Goal: Complete application form

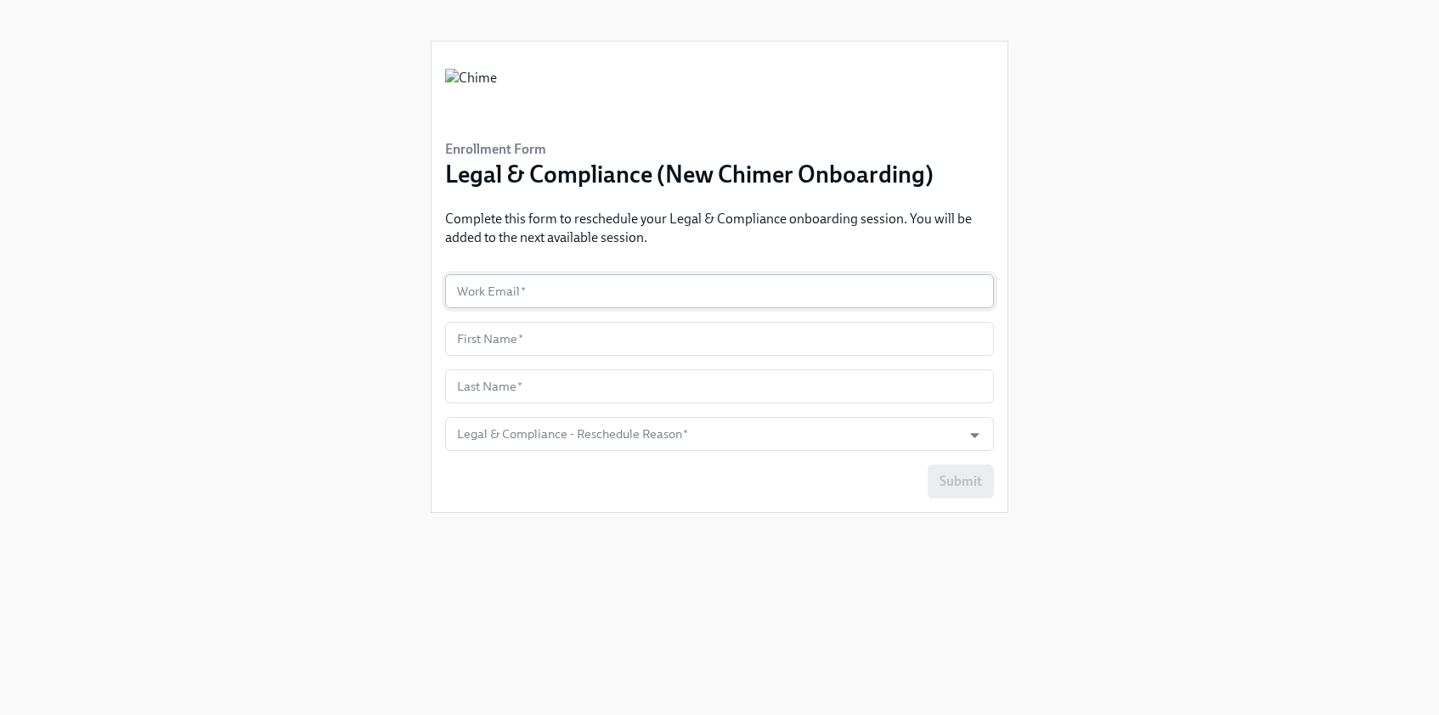
click at [565, 284] on input "text" at bounding box center [719, 291] width 549 height 34
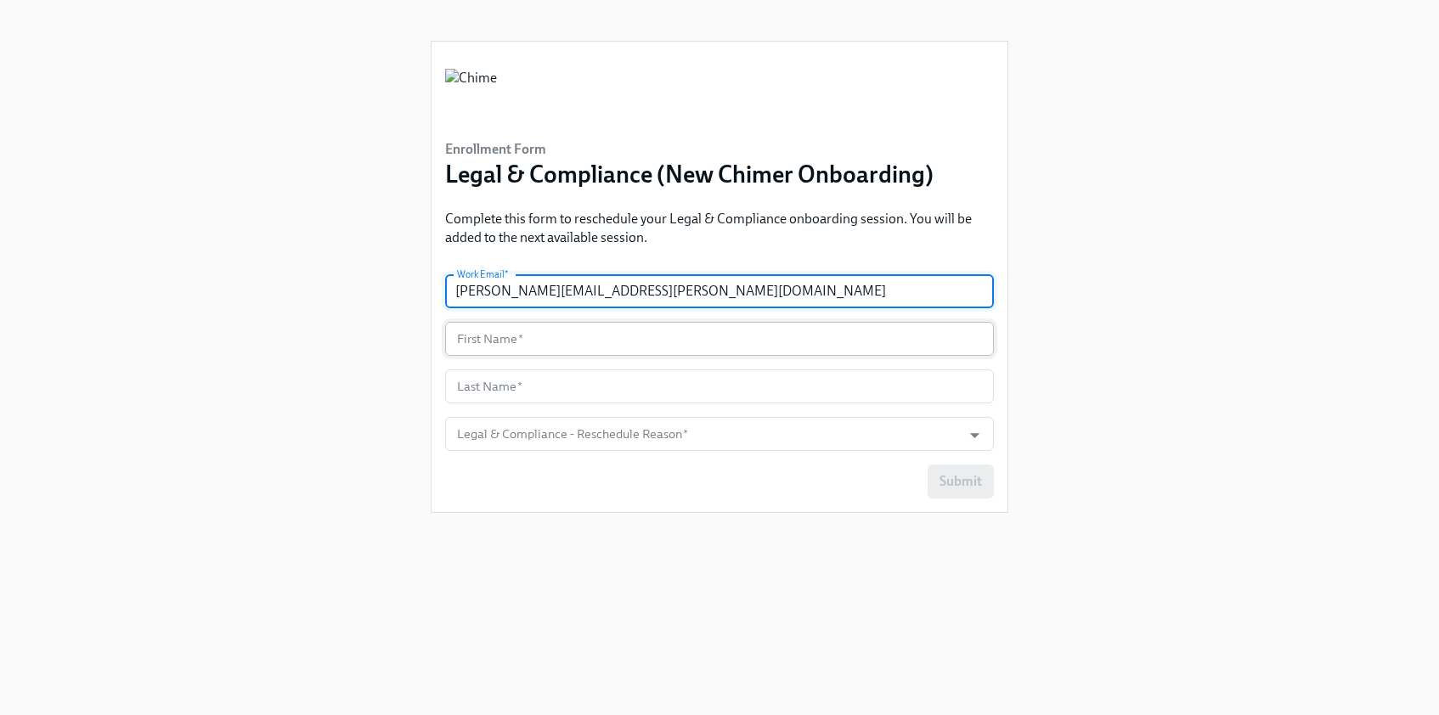
type input "[PERSON_NAME][EMAIL_ADDRESS][PERSON_NAME][DOMAIN_NAME]"
click at [547, 331] on input "text" at bounding box center [719, 339] width 549 height 34
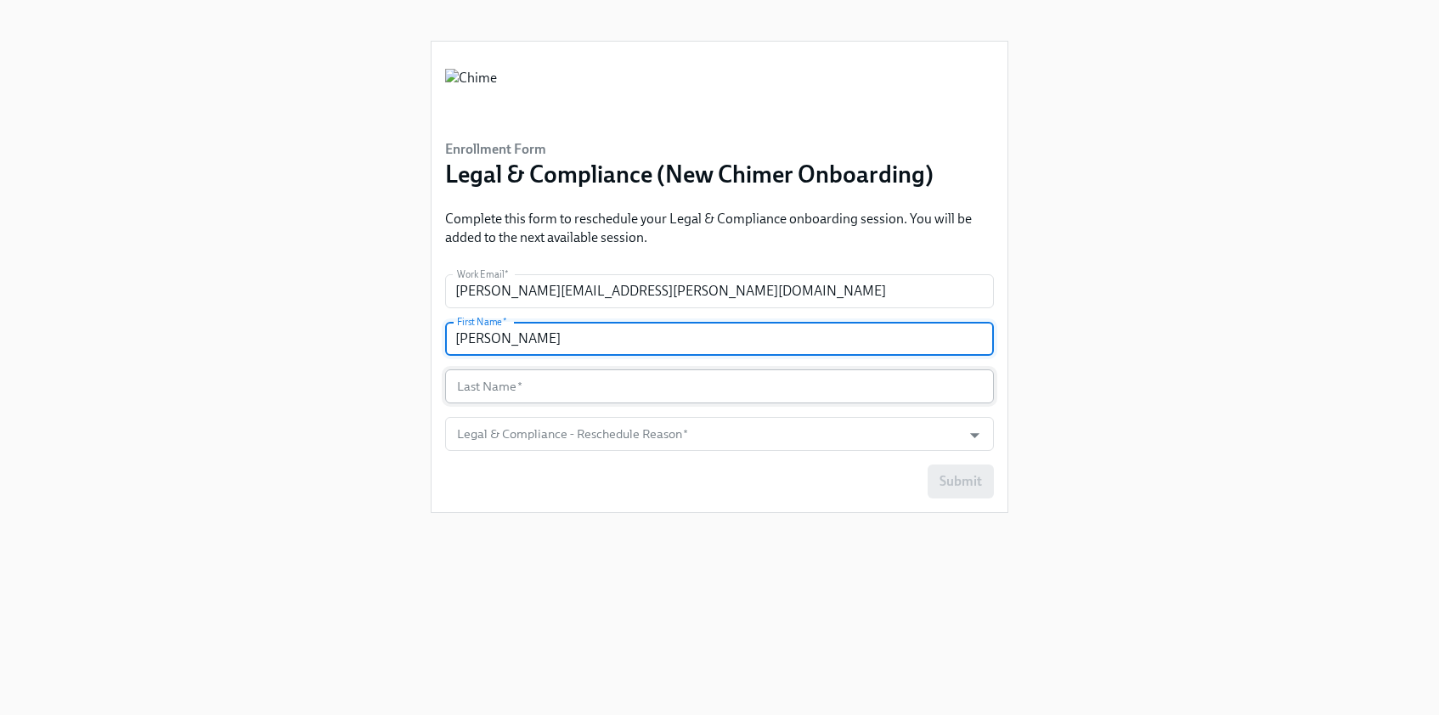
type input "[PERSON_NAME]"
click at [534, 389] on input "text" at bounding box center [719, 387] width 549 height 34
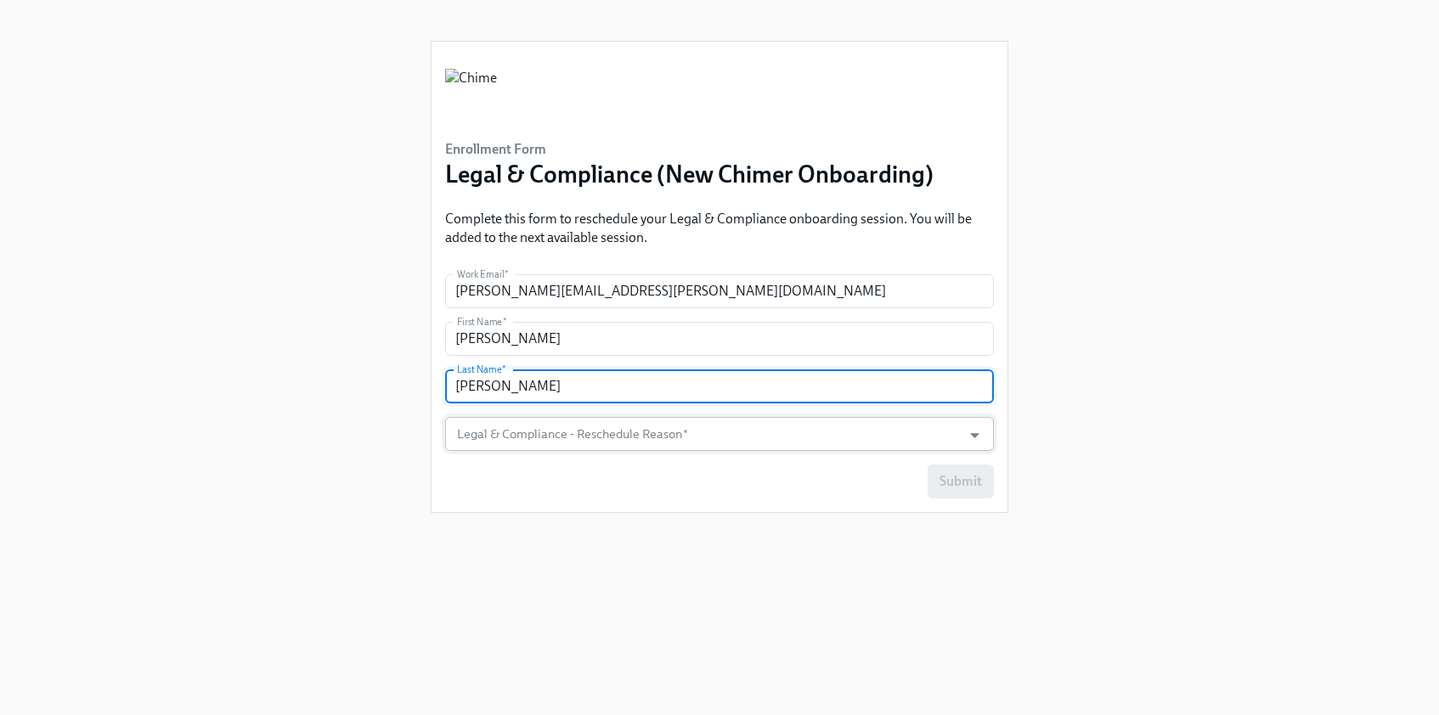
type input "[PERSON_NAME]"
click at [535, 425] on input "Legal & Compliance - Reschedule Reason   *" at bounding box center [704, 434] width 500 height 34
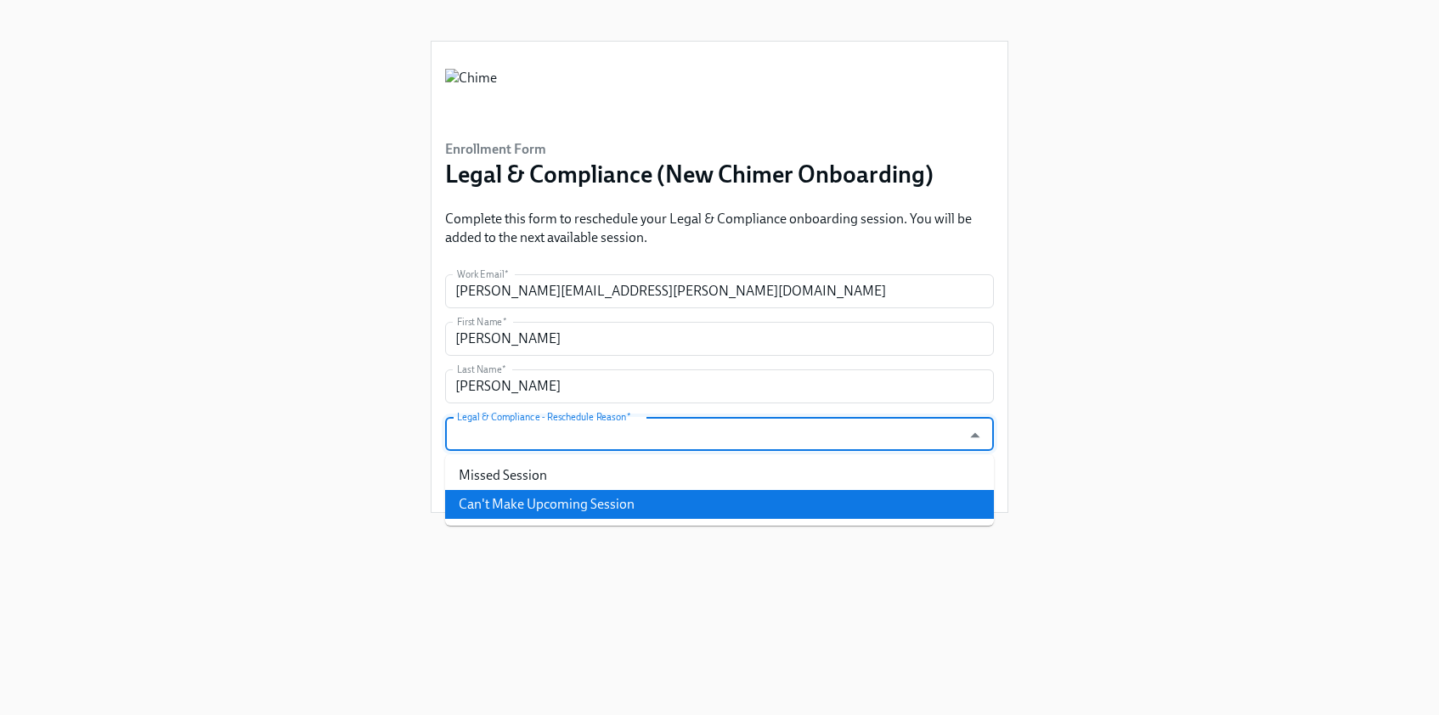
click at [560, 499] on li "Can't Make Upcoming Session" at bounding box center [719, 504] width 549 height 29
type input "Can't Make Upcoming Session"
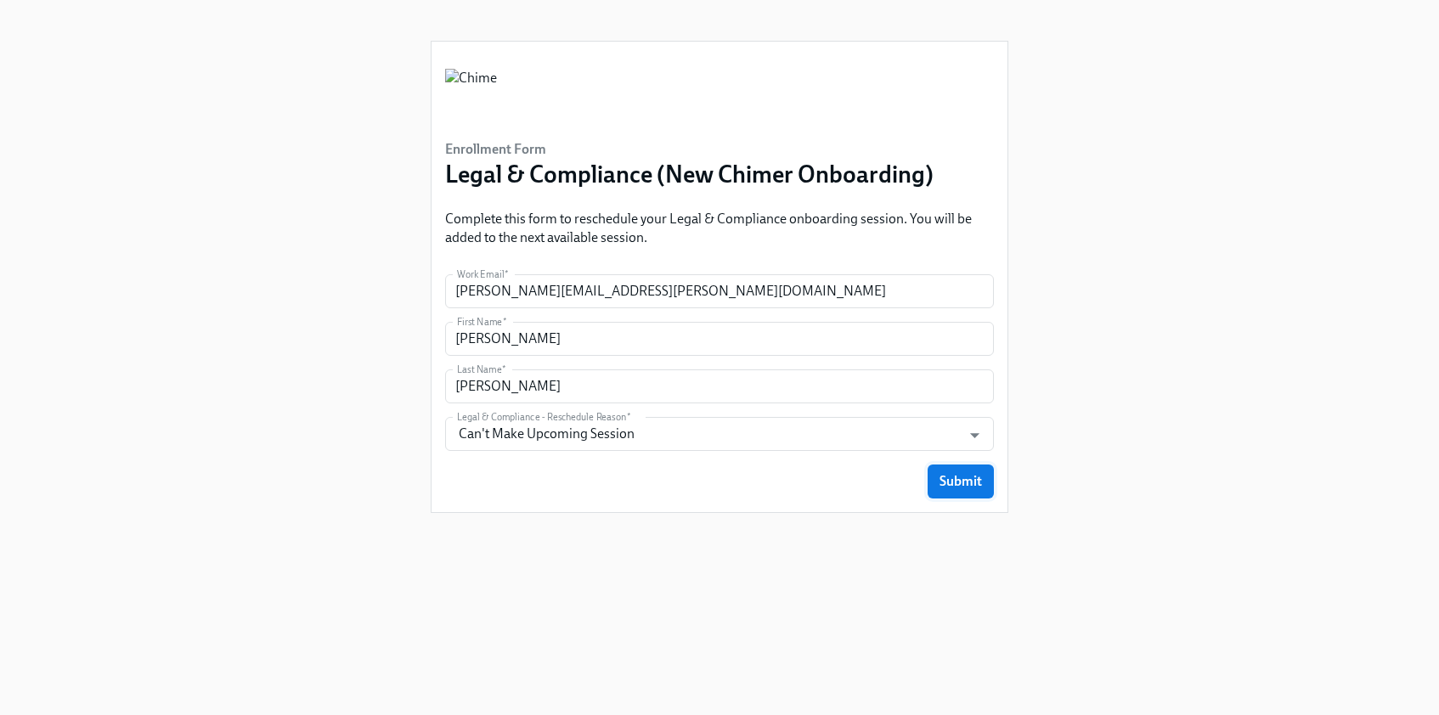
click at [940, 480] on span "Submit" at bounding box center [961, 481] width 42 height 17
